Goal: Task Accomplishment & Management: Manage account settings

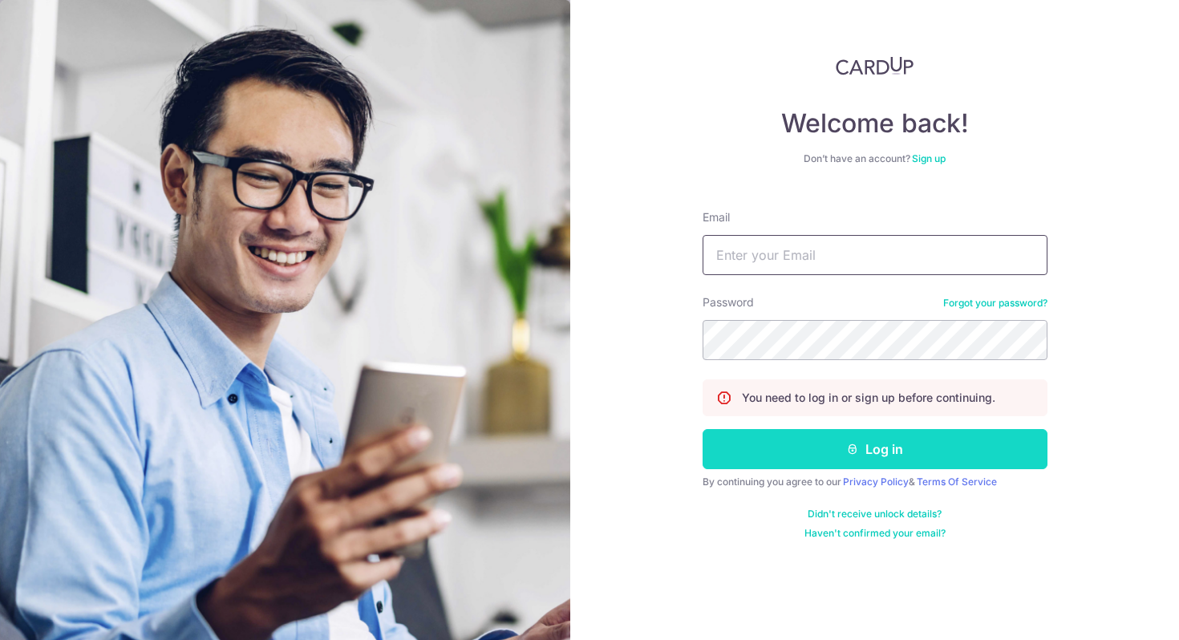
type input "dsmndlm89@gmail.com"
click at [869, 443] on button "Log in" at bounding box center [875, 449] width 345 height 40
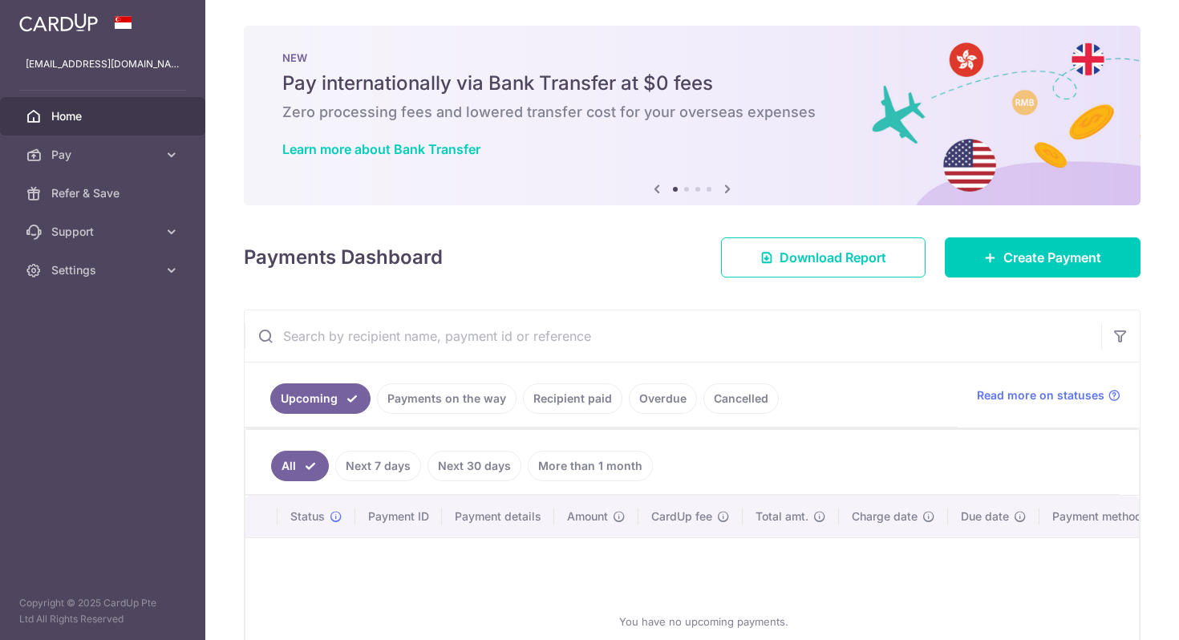
scroll to position [144, 0]
